Goal: Check status: Check status

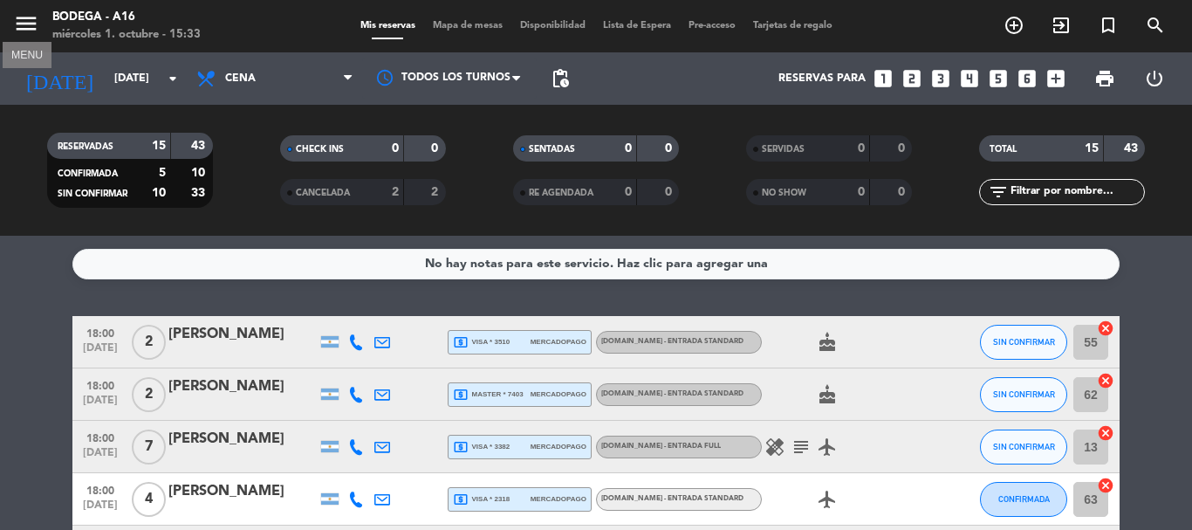
click at [24, 24] on icon "menu" at bounding box center [26, 23] width 26 height 26
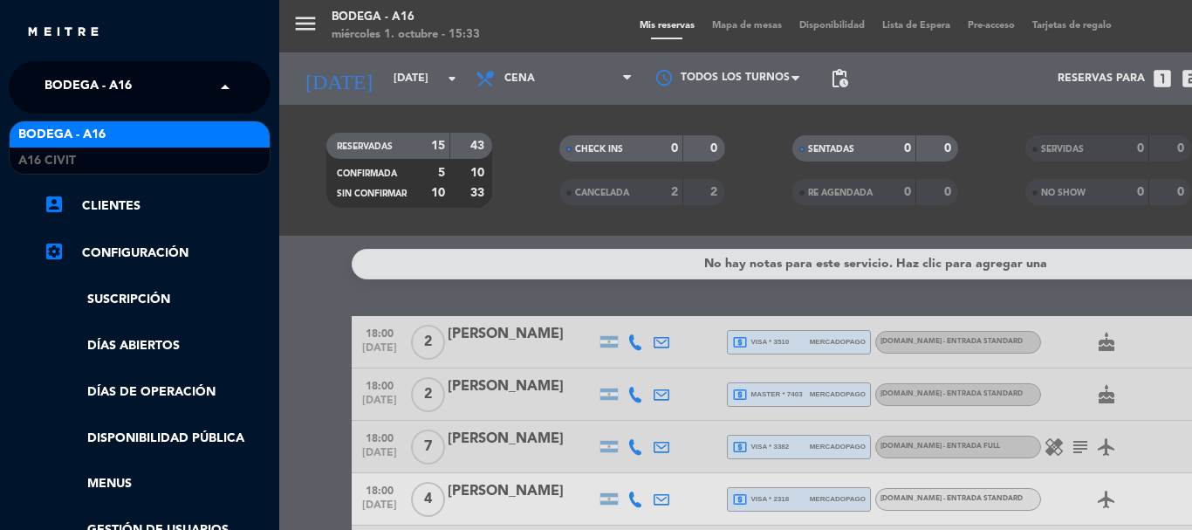
click at [160, 88] on input "text" at bounding box center [141, 88] width 213 height 38
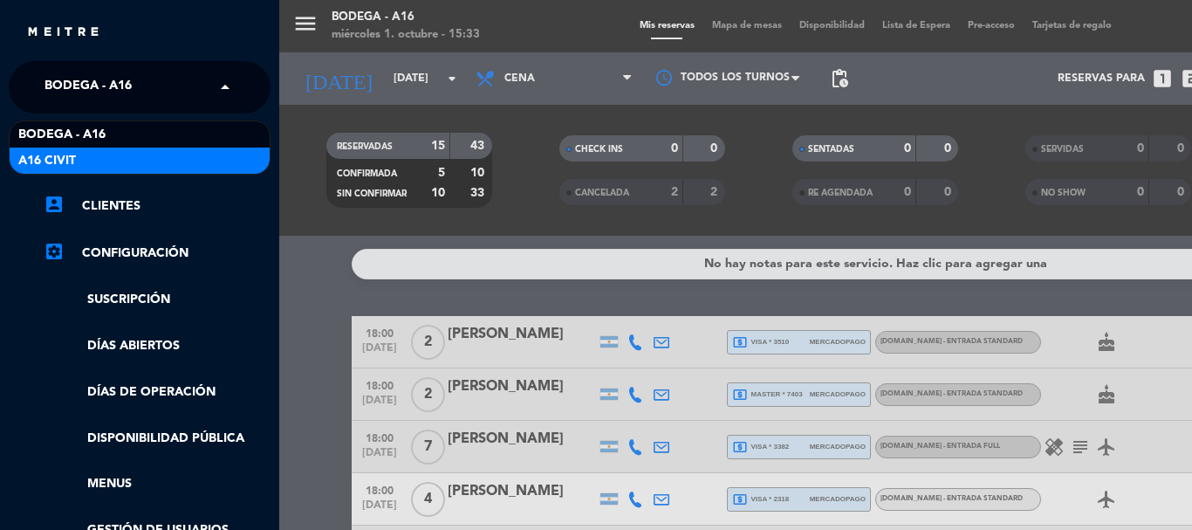
click at [157, 159] on div "A16 Civit" at bounding box center [140, 161] width 260 height 26
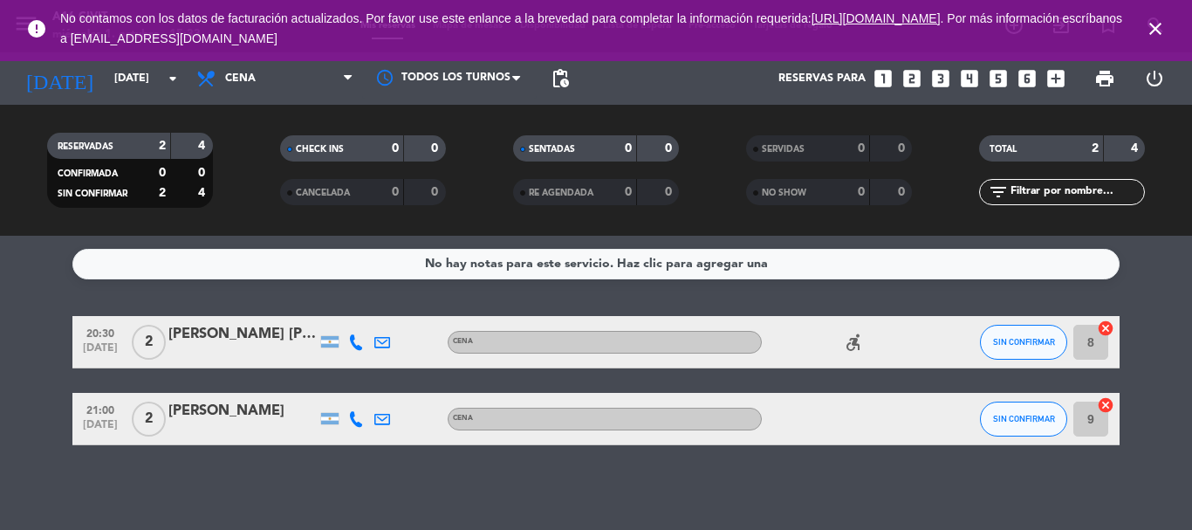
click at [1160, 25] on icon "close" at bounding box center [1155, 28] width 21 height 21
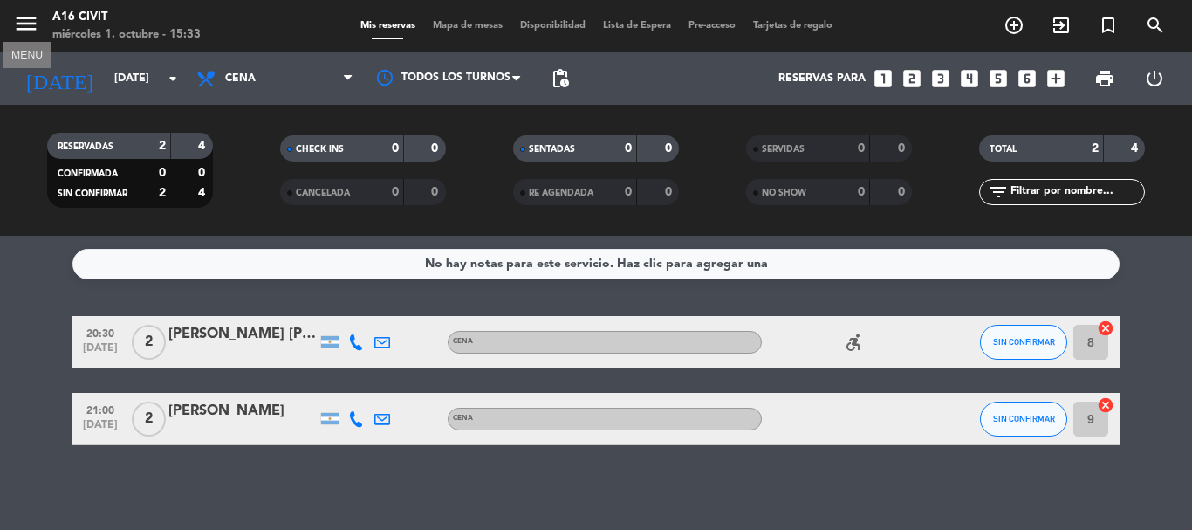
click at [24, 16] on icon "menu" at bounding box center [26, 23] width 26 height 26
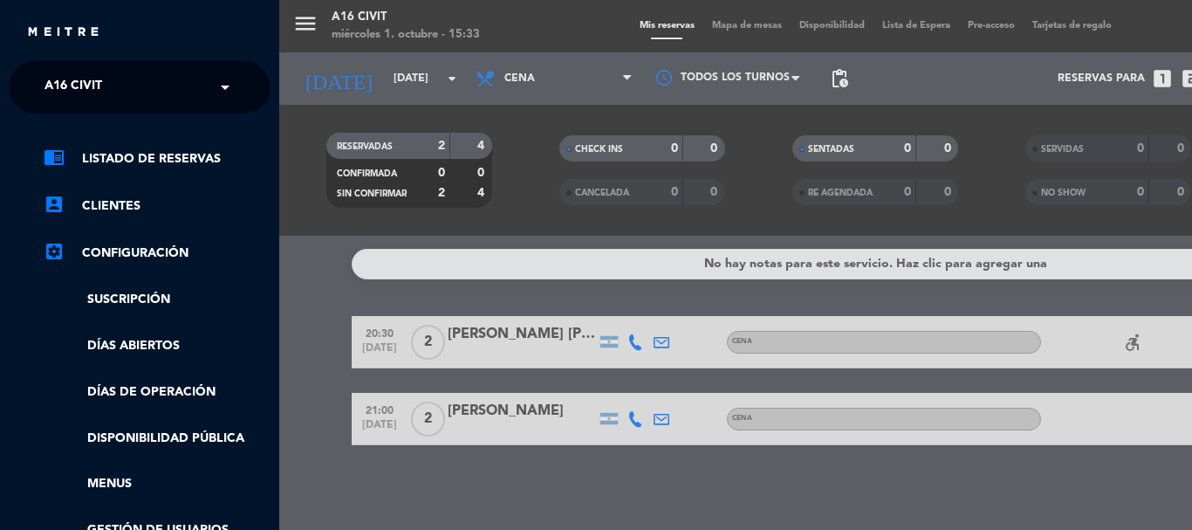
click at [113, 85] on div "× A16 [PERSON_NAME]" at bounding box center [83, 87] width 91 height 37
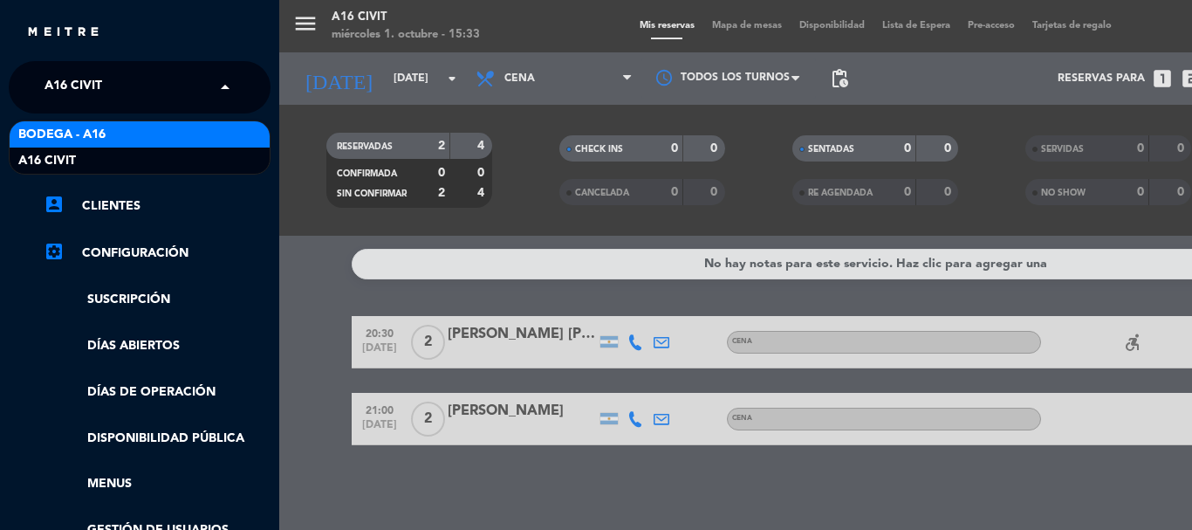
click at [126, 135] on div "Bodega - A16" at bounding box center [140, 134] width 260 height 26
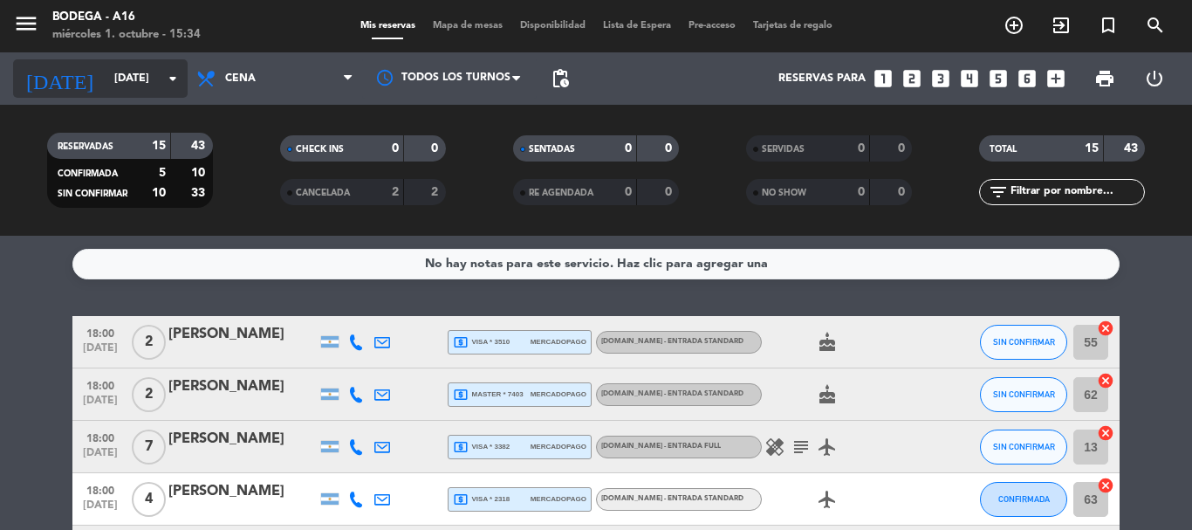
click at [142, 75] on input "[DATE]" at bounding box center [180, 79] width 148 height 30
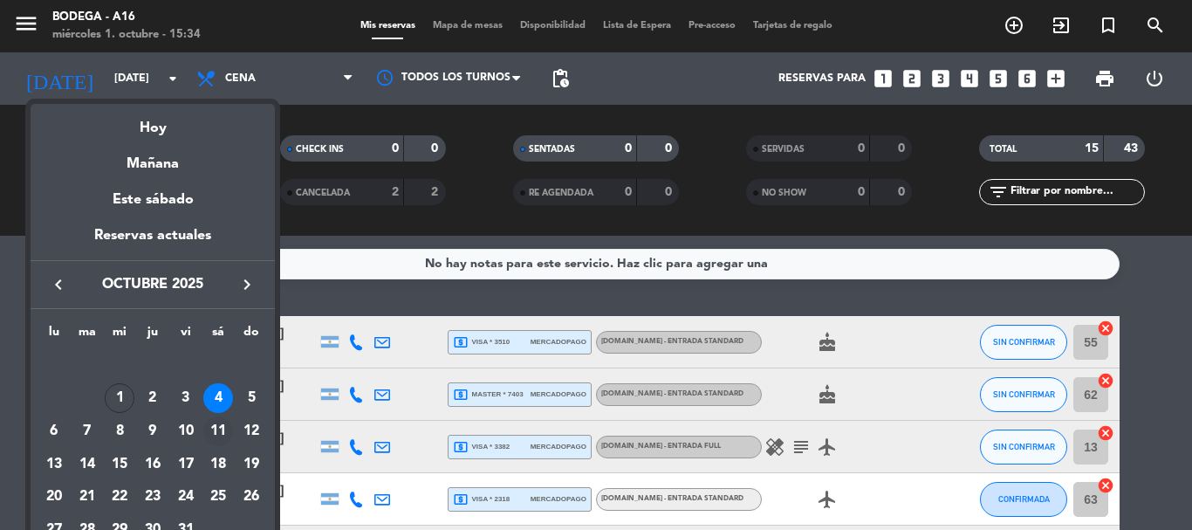
click at [222, 431] on div "11" at bounding box center [218, 431] width 30 height 30
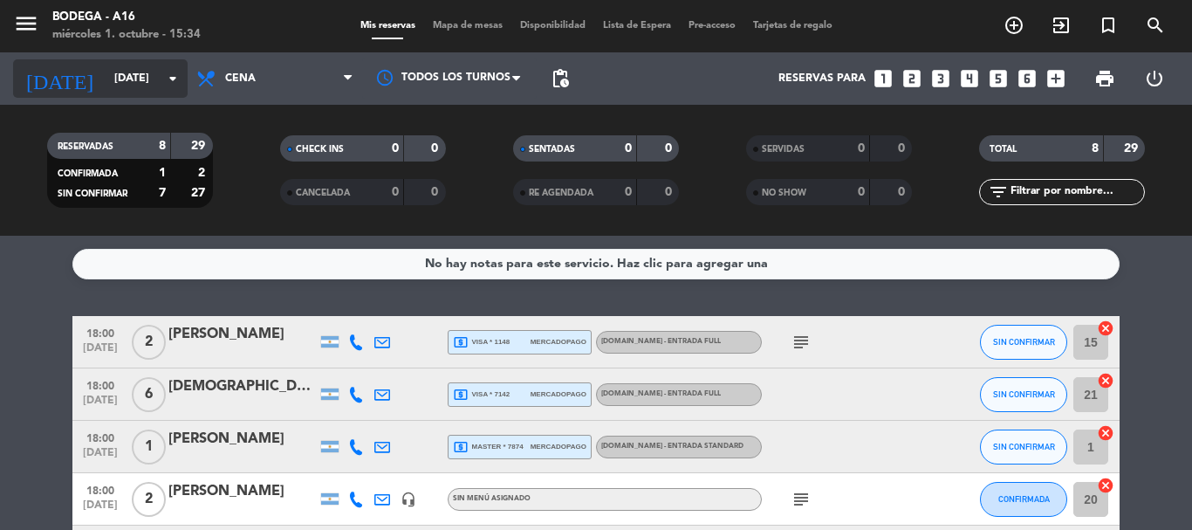
click at [155, 76] on input "[DATE]" at bounding box center [180, 79] width 148 height 30
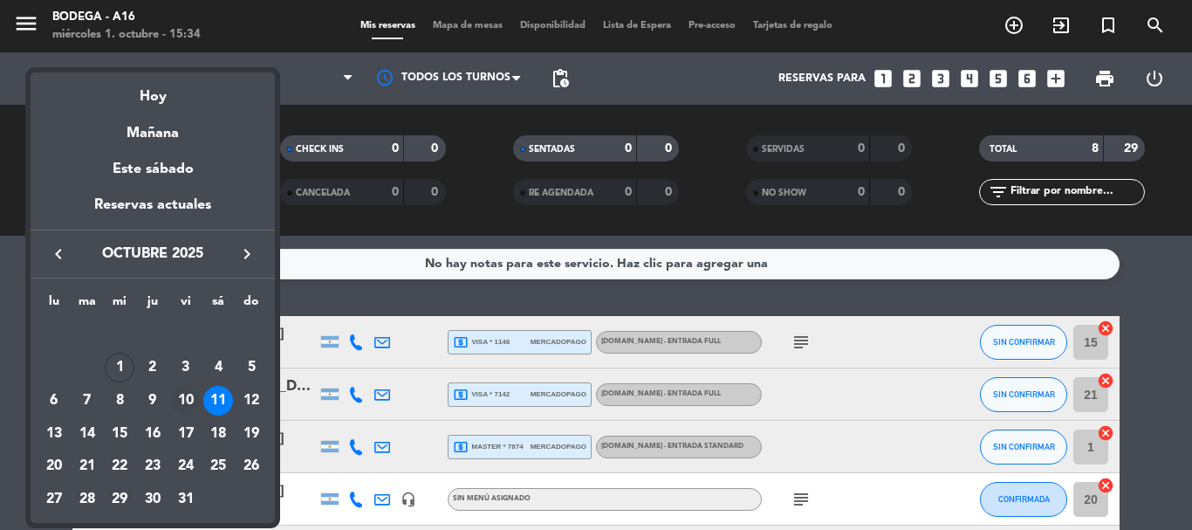
click at [185, 399] on div "10" at bounding box center [186, 401] width 30 height 30
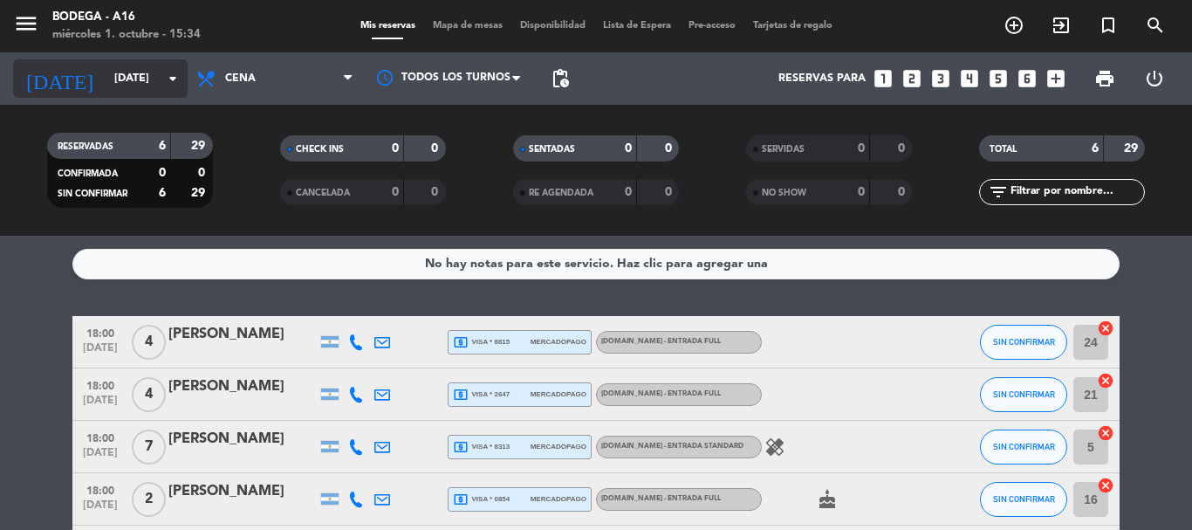
click at [152, 81] on input "[DATE]" at bounding box center [180, 79] width 148 height 30
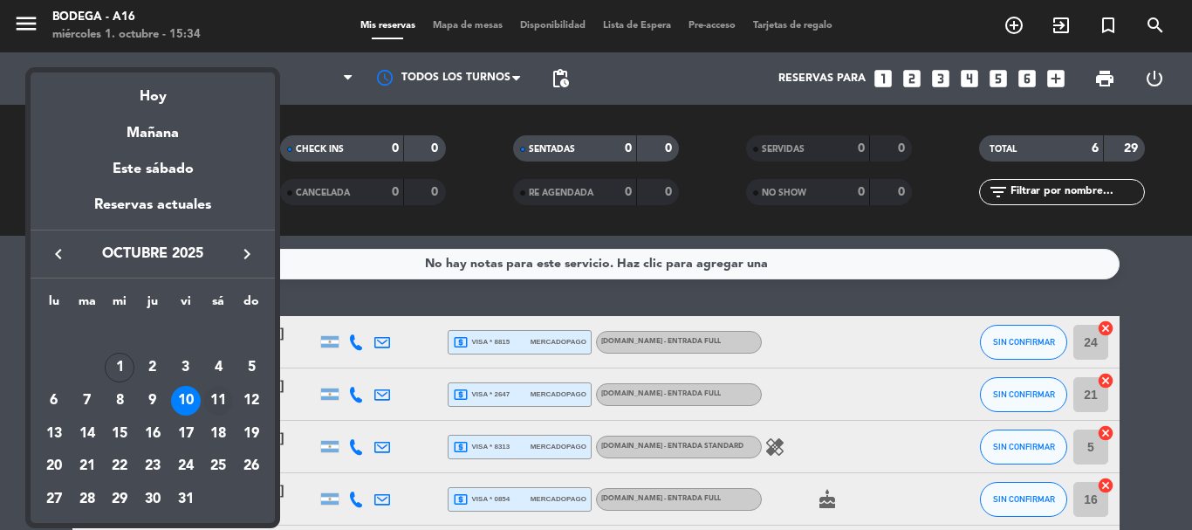
click at [225, 394] on div "11" at bounding box center [218, 401] width 30 height 30
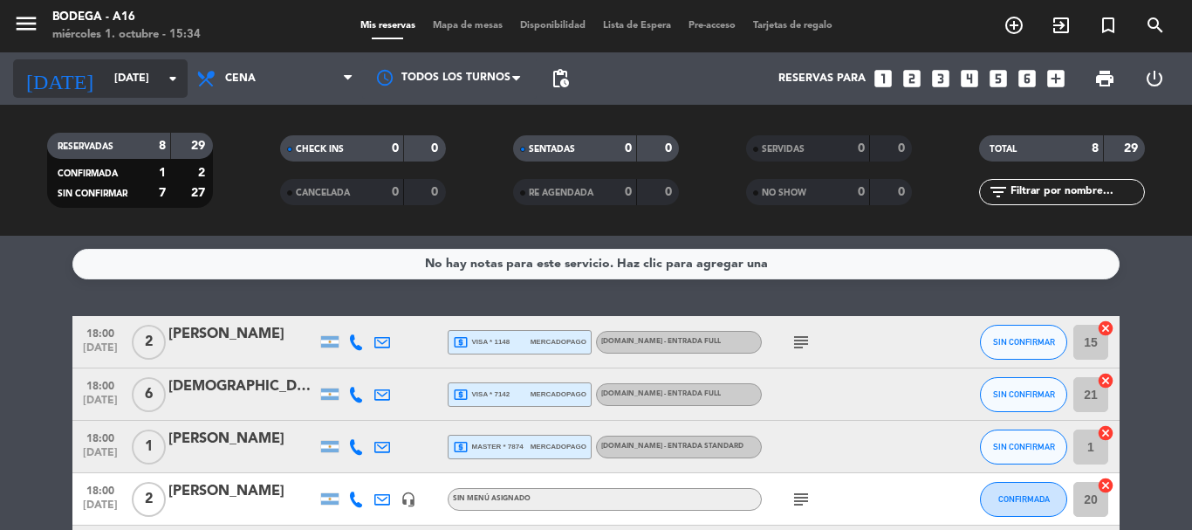
click at [167, 72] on icon "arrow_drop_down" at bounding box center [172, 78] width 21 height 21
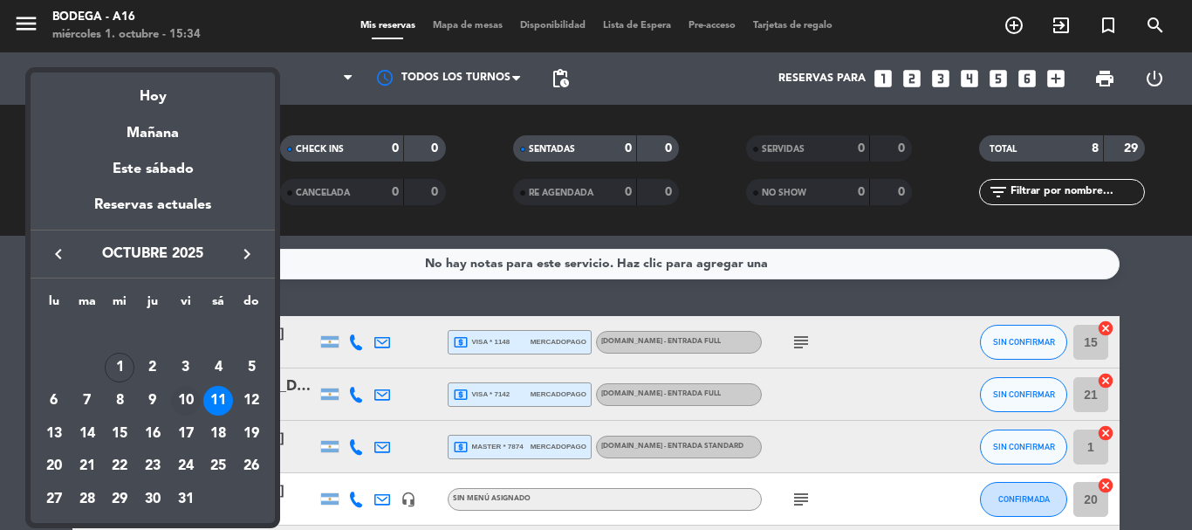
click at [190, 391] on div "10" at bounding box center [186, 401] width 30 height 30
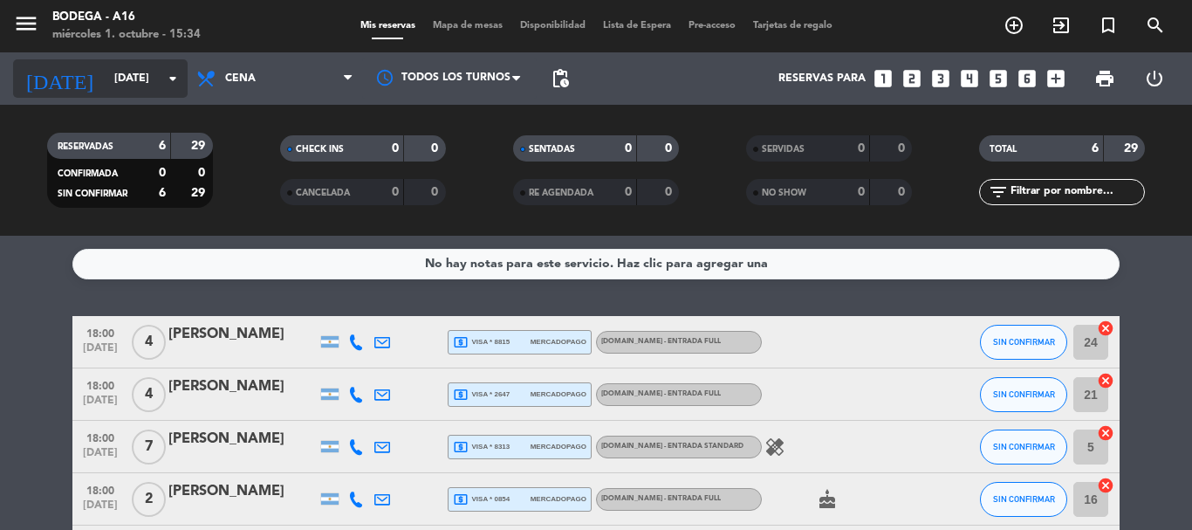
click at [155, 73] on input "[DATE]" at bounding box center [180, 79] width 148 height 30
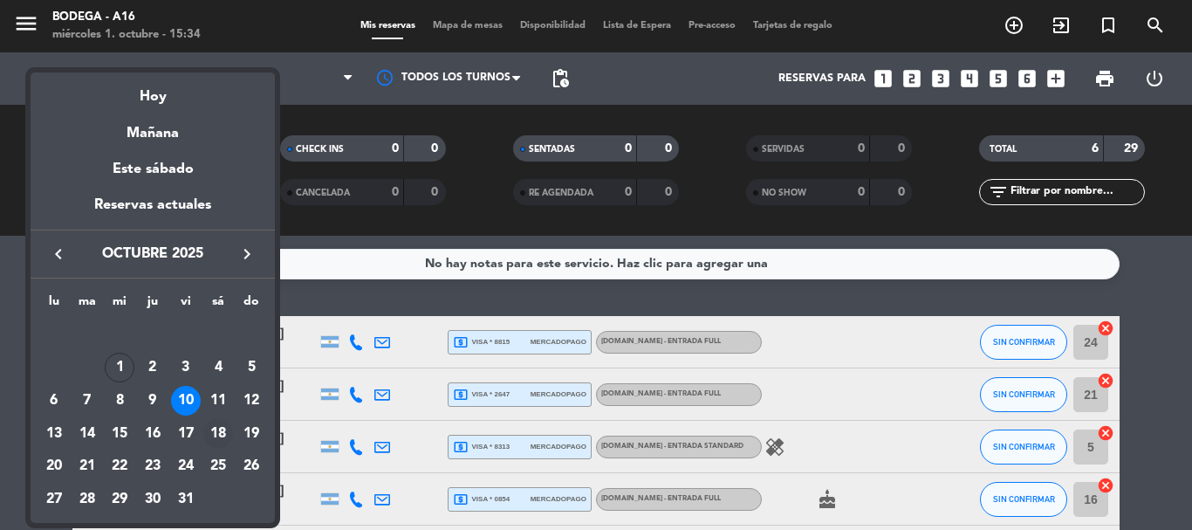
click at [223, 426] on div "18" at bounding box center [218, 434] width 30 height 30
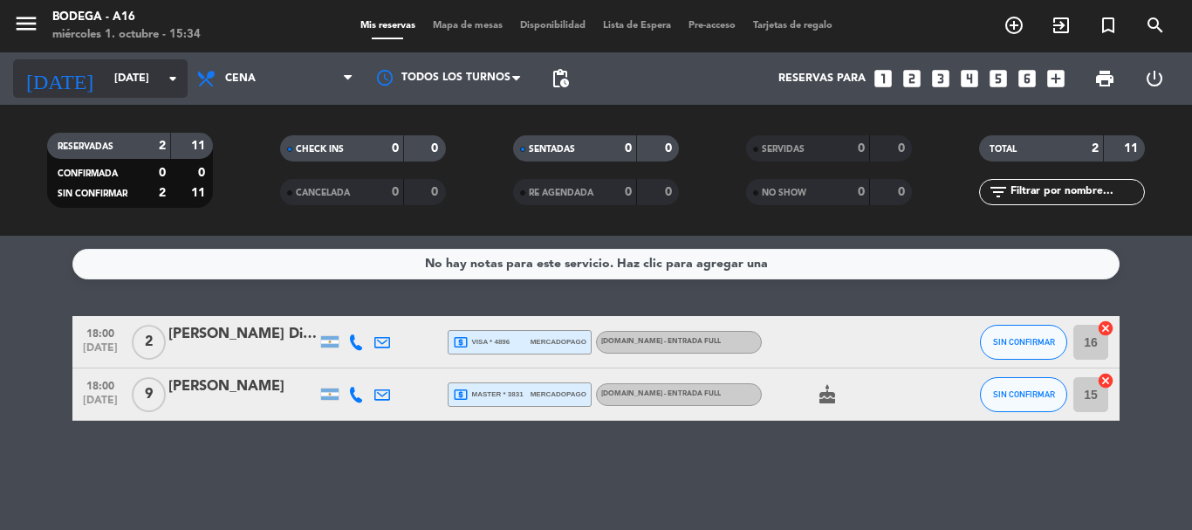
click at [154, 74] on input "[DATE]" at bounding box center [180, 79] width 148 height 30
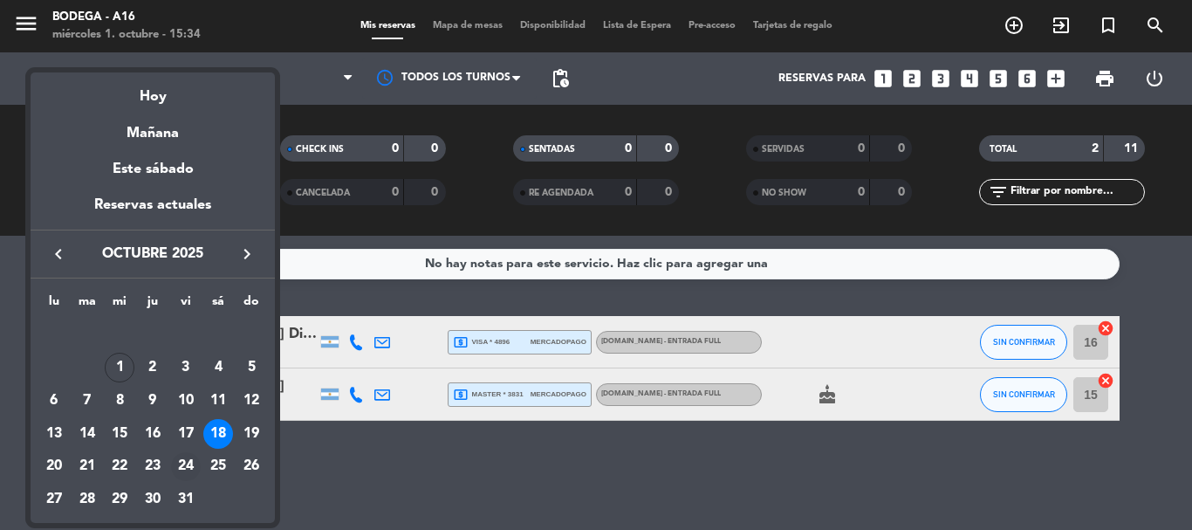
click at [182, 463] on div "24" at bounding box center [186, 467] width 30 height 30
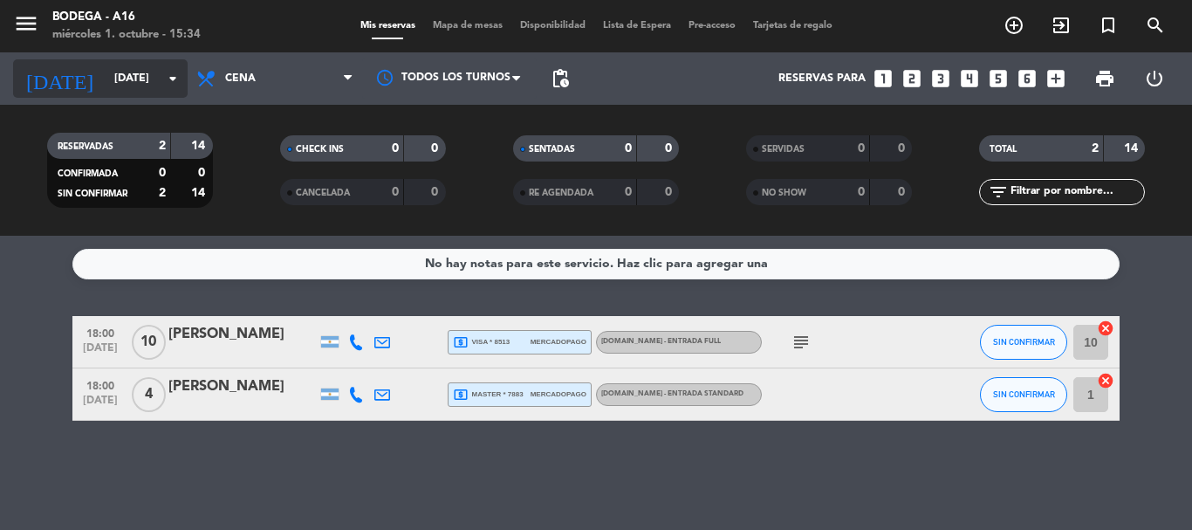
click at [159, 80] on input "[DATE]" at bounding box center [180, 79] width 148 height 30
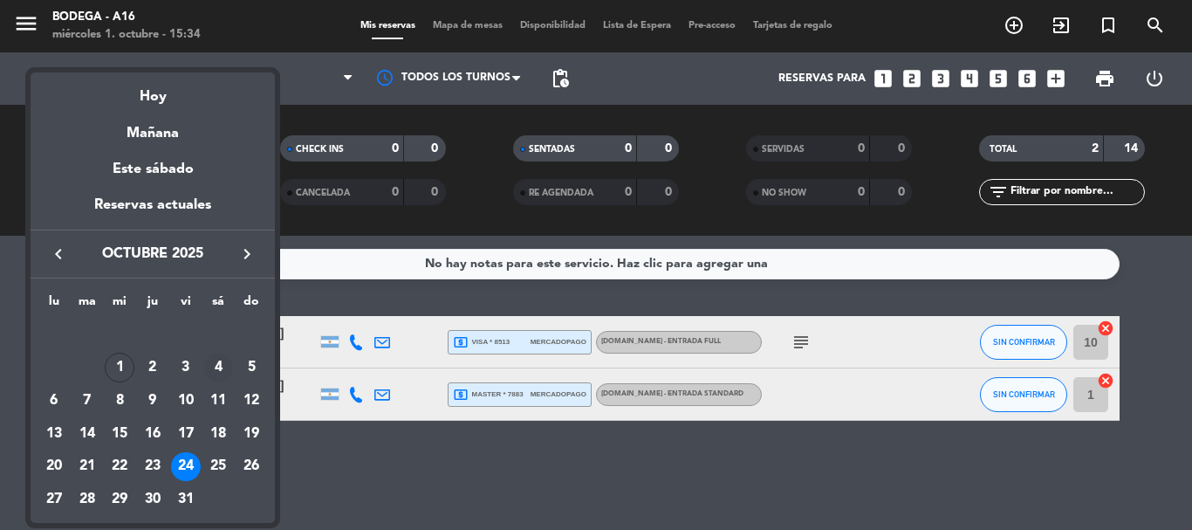
click at [216, 368] on div "4" at bounding box center [218, 368] width 30 height 30
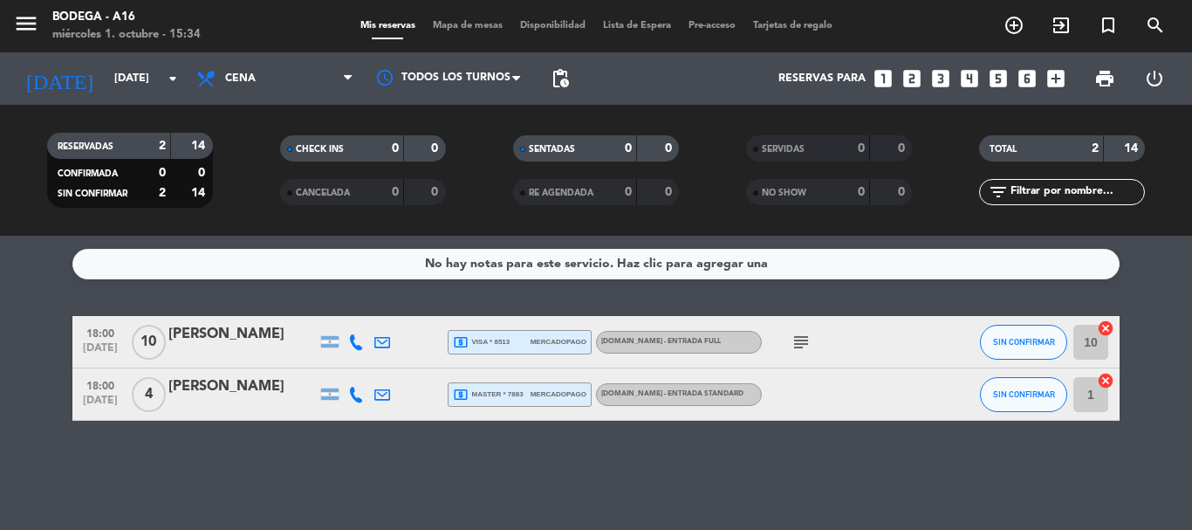
type input "[DATE]"
